Goal: Information Seeking & Learning: Understand process/instructions

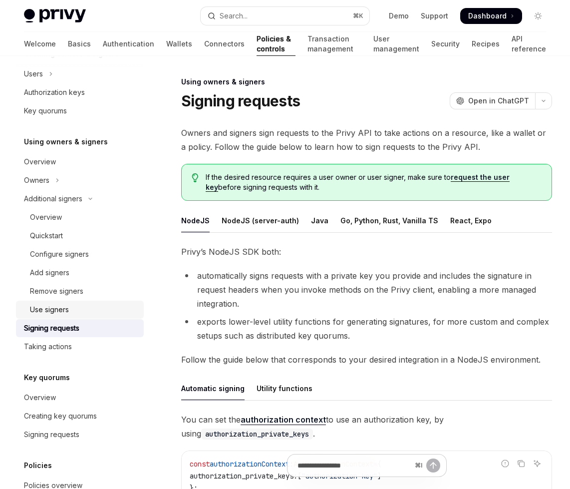
click at [74, 316] on link "Use signers" at bounding box center [80, 310] width 128 height 18
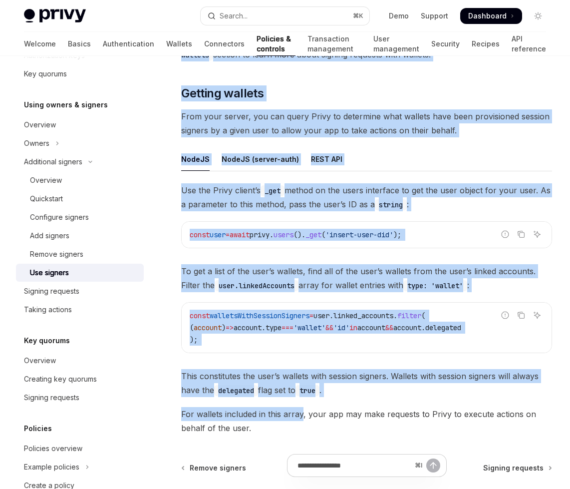
scroll to position [408, 0]
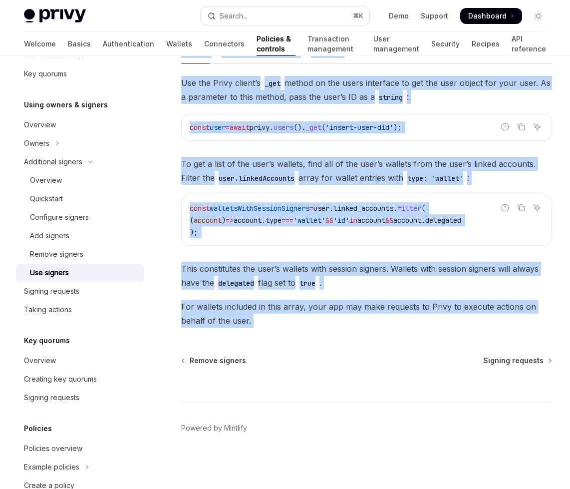
drag, startPoint x: 184, startPoint y: 97, endPoint x: 299, endPoint y: 338, distance: 266.7
click at [299, 338] on div "Additional signers Use signers OpenAI Open in ChatGPT OpenAI Open in ChatGPT On…" at bounding box center [273, 78] width 562 height 821
copy div "Lor ipsumdo SitaME Cons ad ElitSED DoeiUS Temp in UtlaBOR Etdo magn aliq’e admi…"
click at [52, 295] on div "Signing requests" at bounding box center [51, 291] width 55 height 12
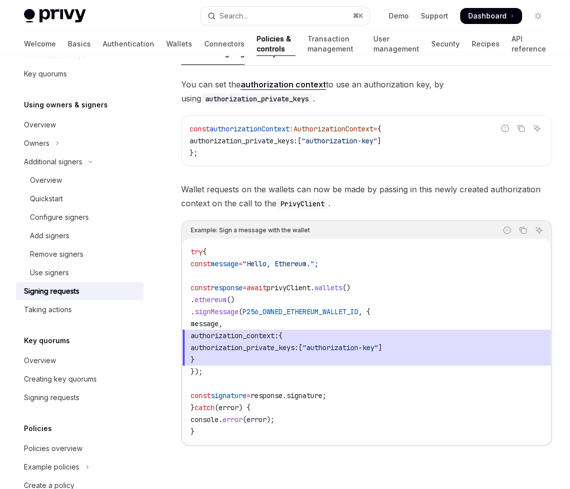
scroll to position [408, 0]
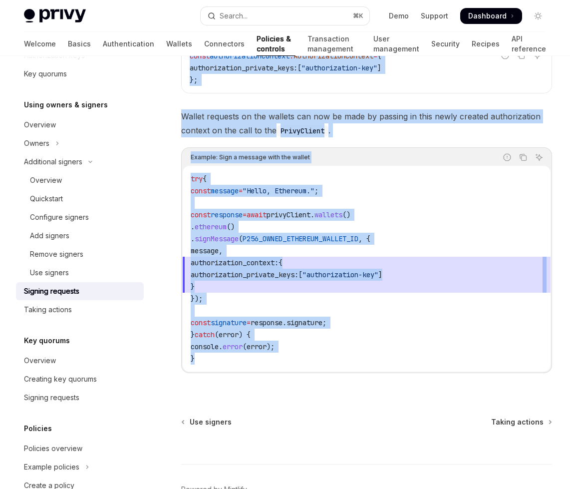
drag, startPoint x: 183, startPoint y: 81, endPoint x: 311, endPoint y: 380, distance: 325.3
click at [311, 380] on div "Using owners & signers Signing requests OpenAI Open in ChatGPT OpenAI Open in C…" at bounding box center [273, 109] width 562 height 882
copy div "Loremip dolorsit AmetCO Adip el SeddOEI TempOR Inci ut LaboREE Dolore mag aliqu…"
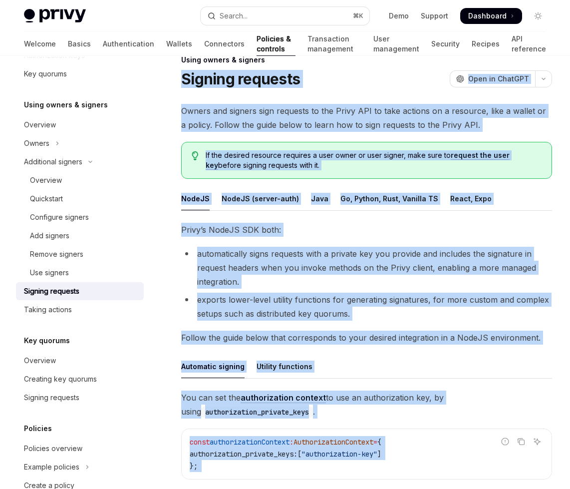
scroll to position [0, 0]
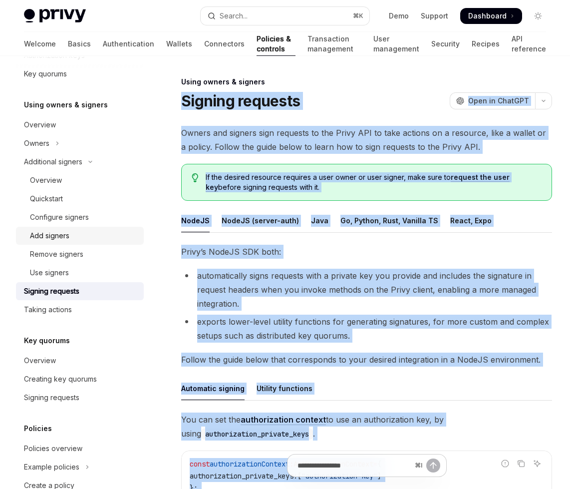
click at [84, 231] on div "Add signers" at bounding box center [84, 236] width 108 height 12
type textarea "*"
